Goal: Task Accomplishment & Management: Use online tool/utility

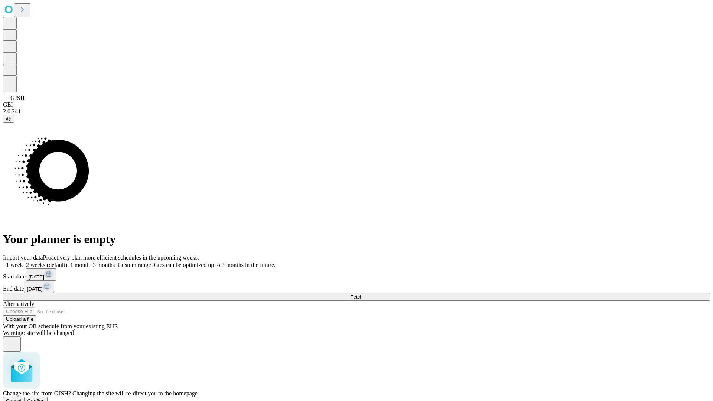
click at [45, 398] on span "Confirm" at bounding box center [35, 401] width 17 height 6
click at [67, 262] on label "2 weeks (default)" at bounding box center [45, 265] width 44 height 6
click at [363, 294] on span "Fetch" at bounding box center [356, 297] width 12 height 6
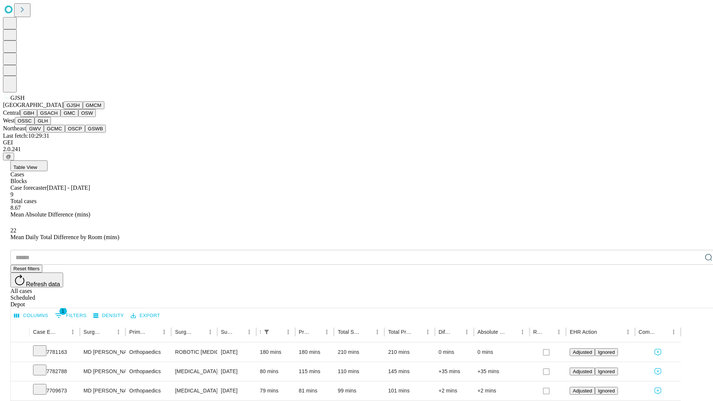
click at [83, 109] on button "GMCM" at bounding box center [94, 105] width 22 height 8
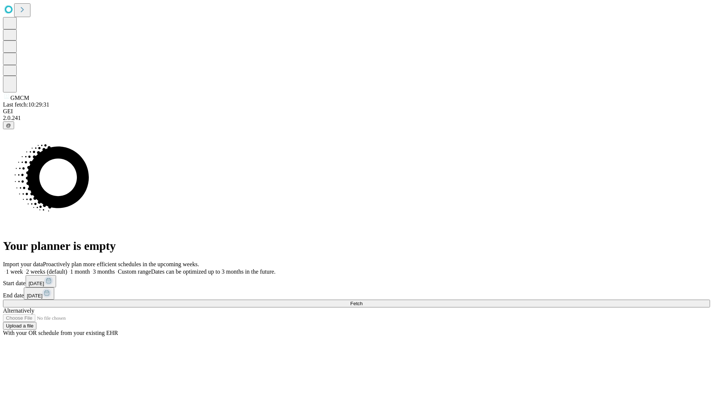
click at [67, 269] on label "2 weeks (default)" at bounding box center [45, 272] width 44 height 6
click at [363, 301] on span "Fetch" at bounding box center [356, 304] width 12 height 6
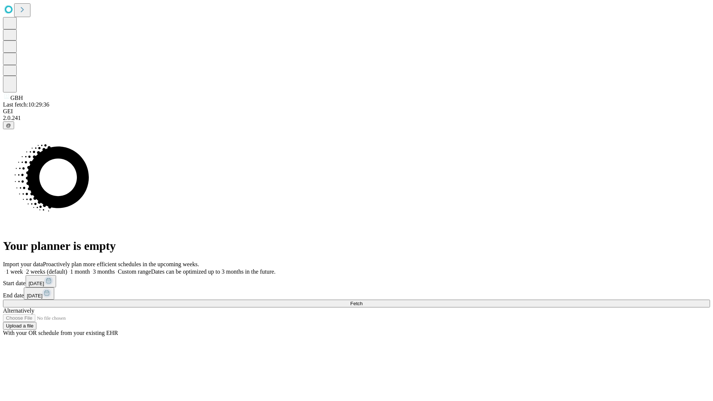
click at [67, 269] on label "2 weeks (default)" at bounding box center [45, 272] width 44 height 6
click at [363, 301] on span "Fetch" at bounding box center [356, 304] width 12 height 6
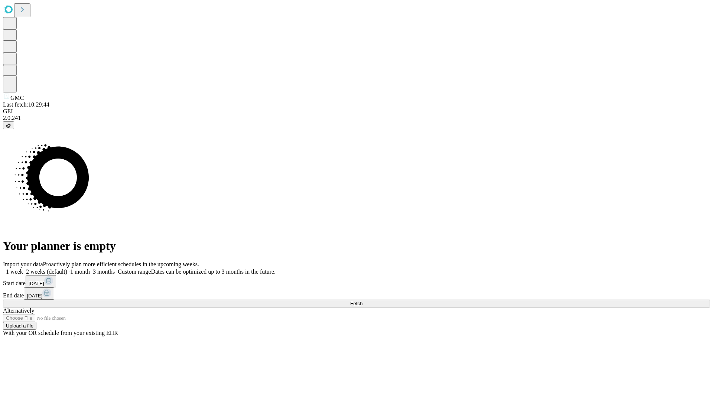
click at [363, 301] on span "Fetch" at bounding box center [356, 304] width 12 height 6
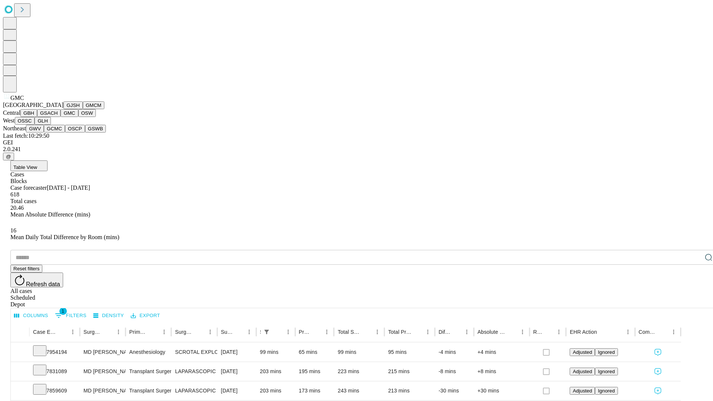
click at [78, 117] on button "OSW" at bounding box center [87, 113] width 18 height 8
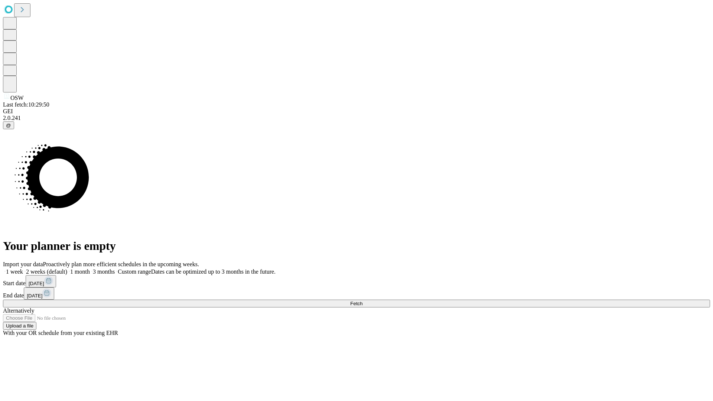
click at [67, 269] on label "2 weeks (default)" at bounding box center [45, 272] width 44 height 6
click at [363, 301] on span "Fetch" at bounding box center [356, 304] width 12 height 6
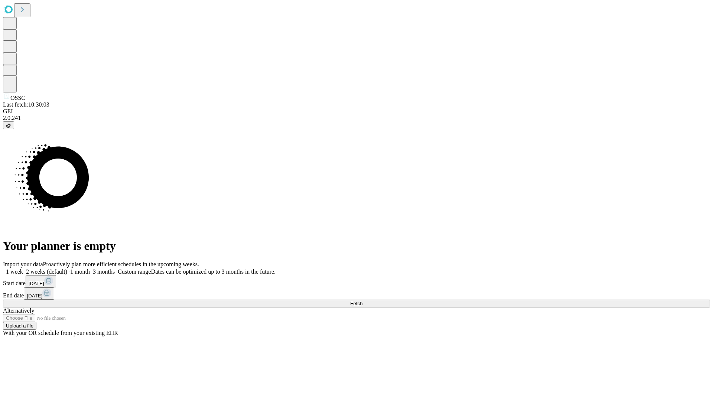
click at [67, 269] on label "2 weeks (default)" at bounding box center [45, 272] width 44 height 6
click at [363, 301] on span "Fetch" at bounding box center [356, 304] width 12 height 6
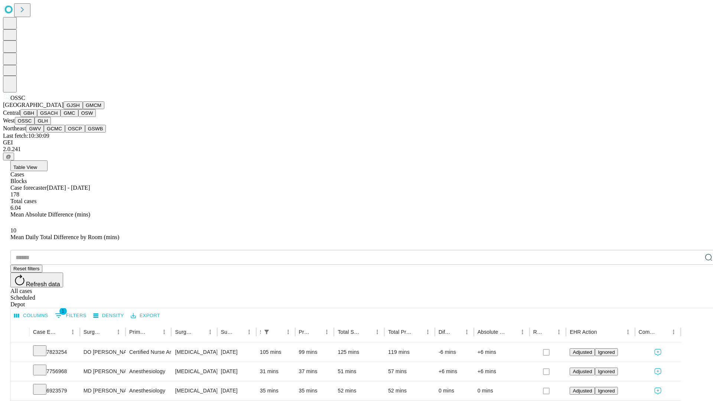
click at [51, 125] on button "GLH" at bounding box center [43, 121] width 16 height 8
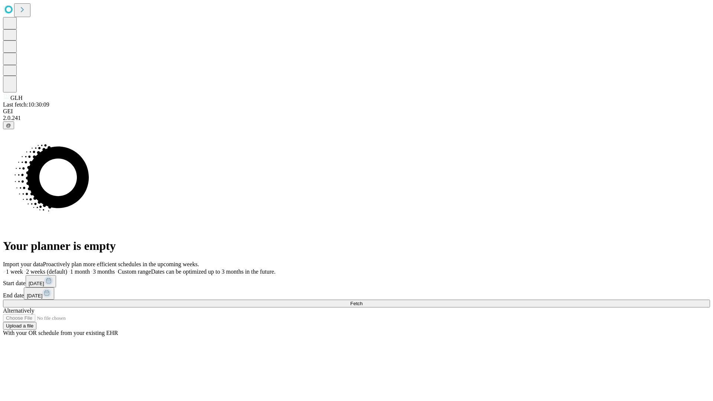
click at [67, 269] on label "2 weeks (default)" at bounding box center [45, 272] width 44 height 6
click at [363, 301] on span "Fetch" at bounding box center [356, 304] width 12 height 6
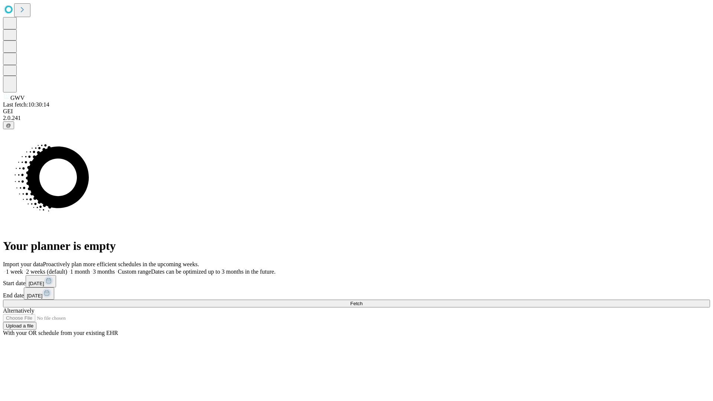
click at [67, 269] on label "2 weeks (default)" at bounding box center [45, 272] width 44 height 6
click at [363, 301] on span "Fetch" at bounding box center [356, 304] width 12 height 6
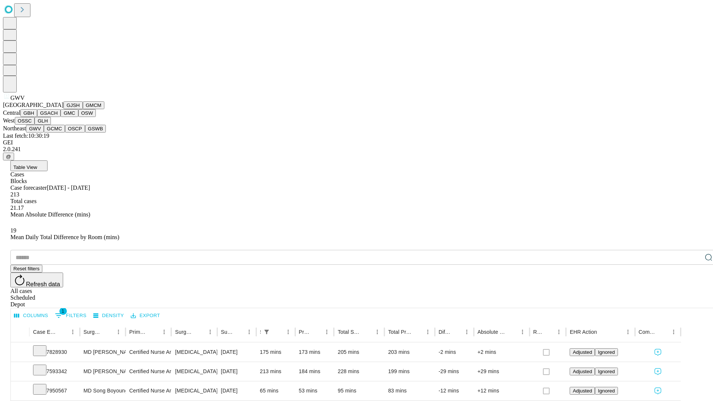
click at [58, 133] on button "GCMC" at bounding box center [54, 129] width 21 height 8
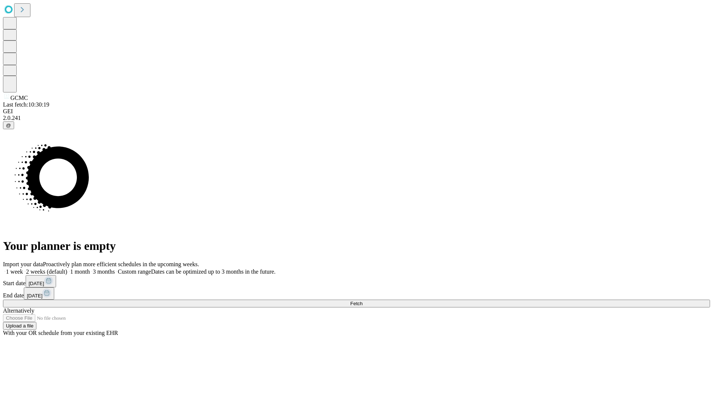
click at [67, 269] on label "2 weeks (default)" at bounding box center [45, 272] width 44 height 6
click at [363, 301] on span "Fetch" at bounding box center [356, 304] width 12 height 6
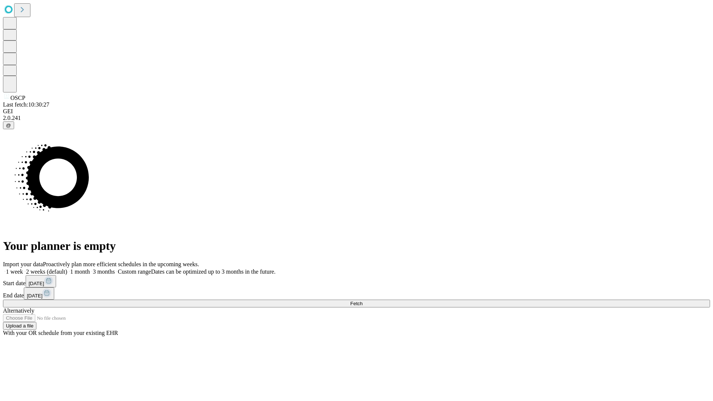
click at [67, 269] on label "2 weeks (default)" at bounding box center [45, 272] width 44 height 6
click at [363, 301] on span "Fetch" at bounding box center [356, 304] width 12 height 6
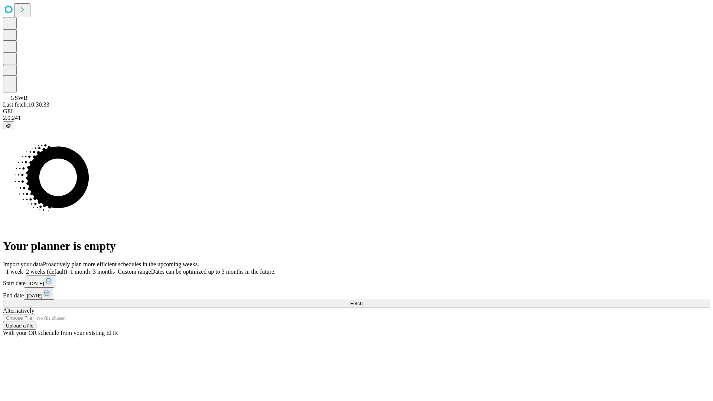
click at [67, 269] on label "2 weeks (default)" at bounding box center [45, 272] width 44 height 6
click at [363, 301] on span "Fetch" at bounding box center [356, 304] width 12 height 6
